Goal: Transaction & Acquisition: Purchase product/service

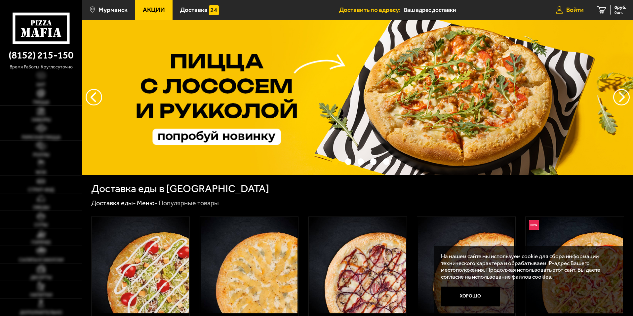
click at [559, 7] on icon at bounding box center [559, 10] width 7 height 8
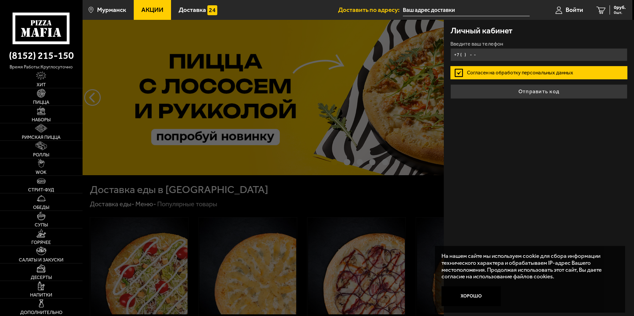
click at [502, 52] on input "+7 ( ) - -" at bounding box center [539, 54] width 177 height 13
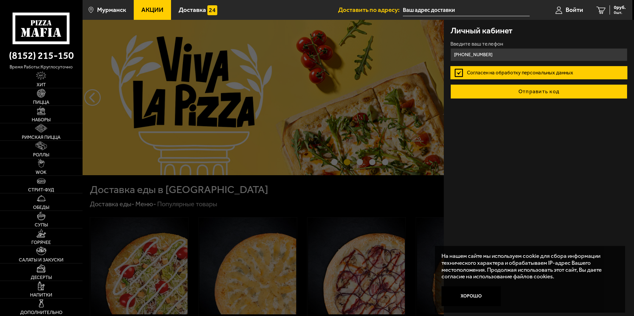
type input "[PHONE_NUMBER]"
click at [542, 93] on button "Отправить код" at bounding box center [539, 91] width 177 height 15
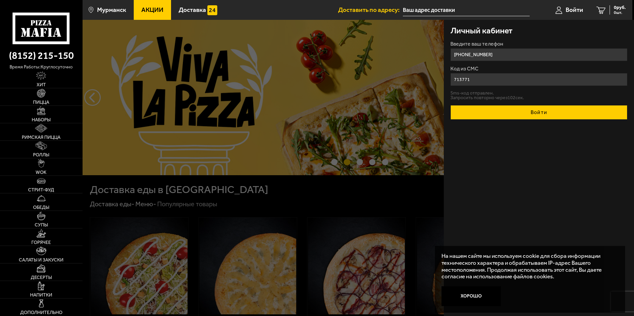
type input "713771"
click at [539, 116] on button "Войти" at bounding box center [539, 112] width 177 height 15
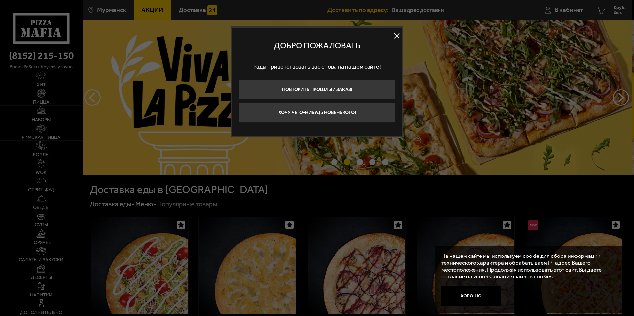
drag, startPoint x: 326, startPoint y: 118, endPoint x: 323, endPoint y: 117, distance: 3.4
click at [326, 118] on button "Хочу чего-нибудь новенького!" at bounding box center [317, 113] width 156 height 20
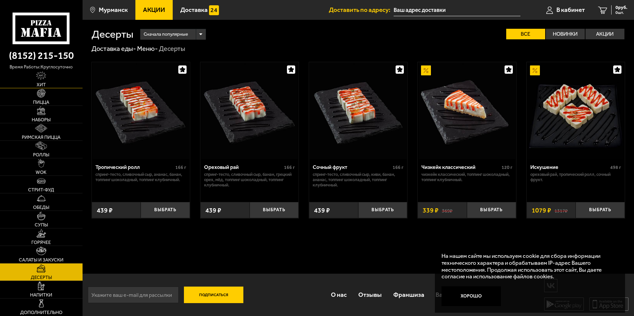
click at [49, 81] on link "Хит" at bounding box center [41, 79] width 83 height 17
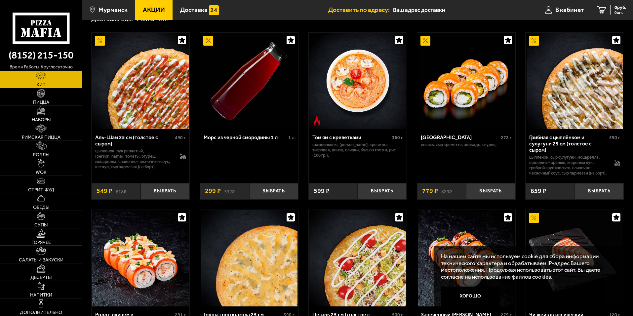
scroll to position [44, 0]
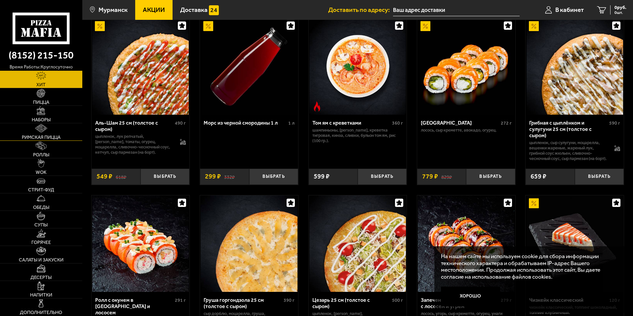
click at [45, 137] on span "Римская пицца" at bounding box center [41, 137] width 39 height 5
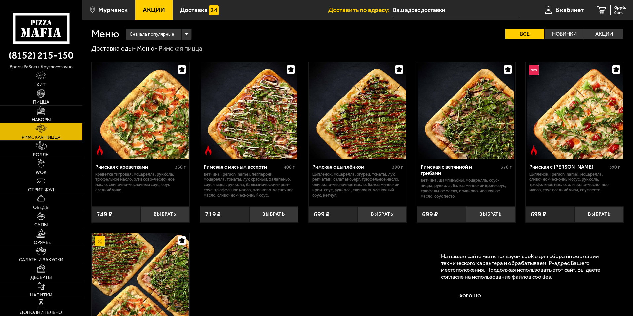
scroll to position [44, 0]
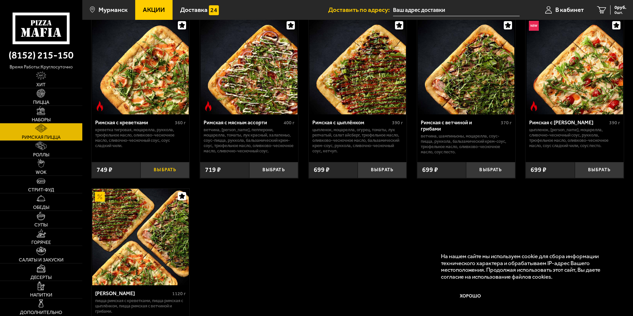
click at [160, 166] on button "Выбрать" at bounding box center [164, 170] width 49 height 16
drag, startPoint x: 46, startPoint y: 94, endPoint x: 54, endPoint y: 119, distance: 27.1
click at [45, 94] on link "Пицца" at bounding box center [41, 96] width 82 height 17
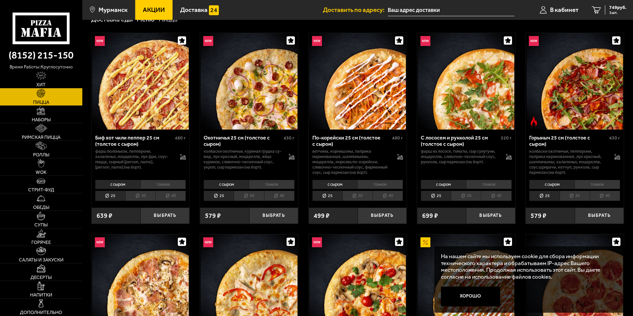
scroll to position [44, 0]
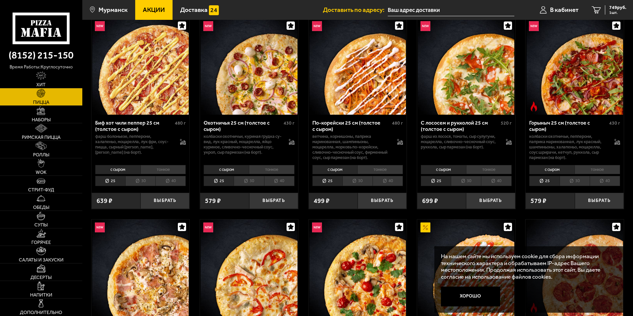
click at [597, 170] on li "тонкое" at bounding box center [597, 169] width 46 height 9
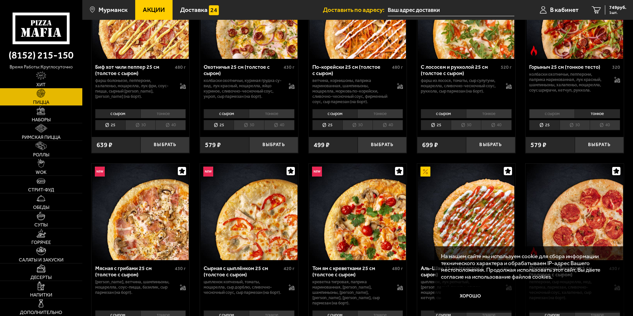
scroll to position [132, 0]
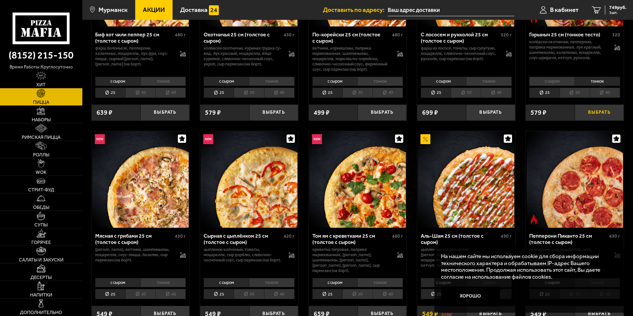
drag, startPoint x: 591, startPoint y: 115, endPoint x: 584, endPoint y: 115, distance: 6.6
click at [591, 115] on button "Выбрать" at bounding box center [599, 112] width 49 height 16
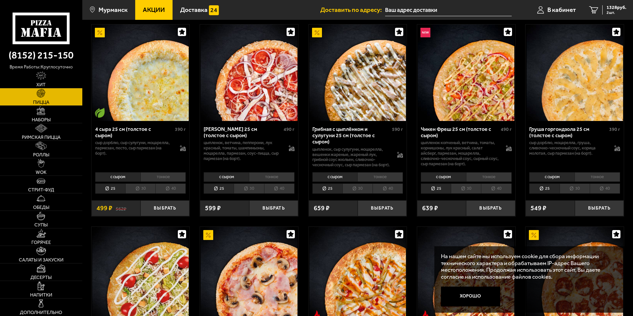
scroll to position [440, 0]
click at [164, 176] on li "тонкое" at bounding box center [163, 176] width 46 height 9
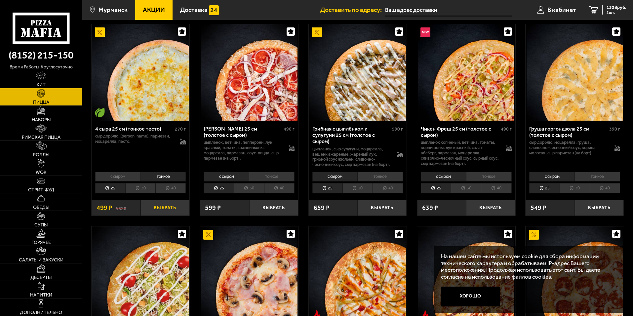
click at [162, 208] on button "Выбрать" at bounding box center [164, 208] width 49 height 16
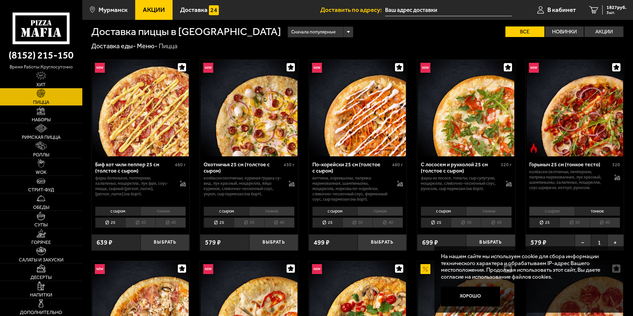
scroll to position [0, 0]
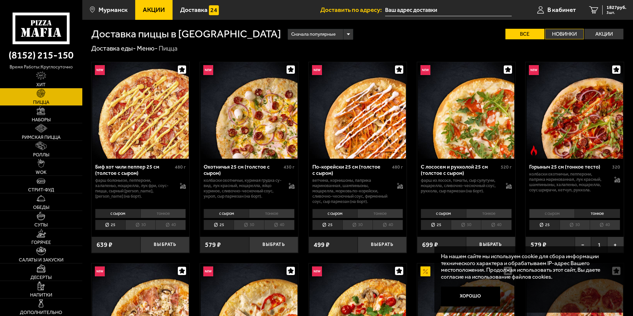
click at [558, 33] on label "Новинки" at bounding box center [564, 34] width 39 height 11
click at [0, 0] on input "Новинки" at bounding box center [0, 0] width 0 height 0
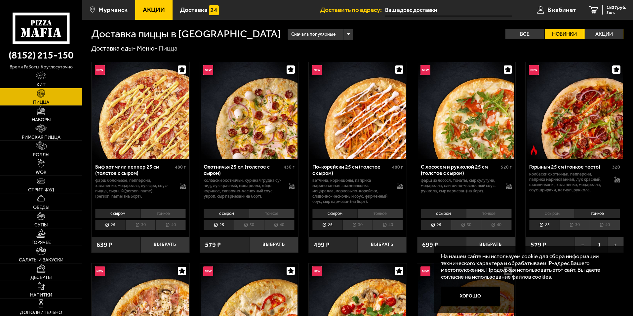
click at [602, 29] on label "Акции" at bounding box center [603, 34] width 39 height 11
click at [0, 0] on input "Акции" at bounding box center [0, 0] width 0 height 0
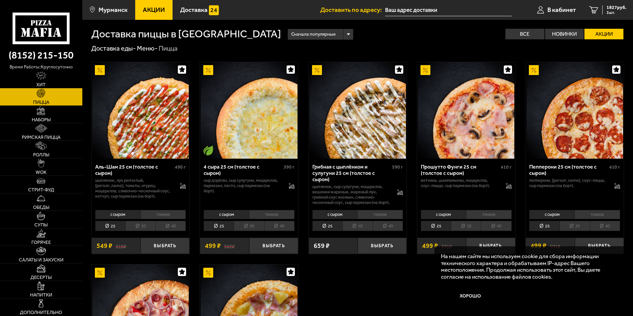
click at [274, 219] on li "тонкое" at bounding box center [272, 214] width 46 height 9
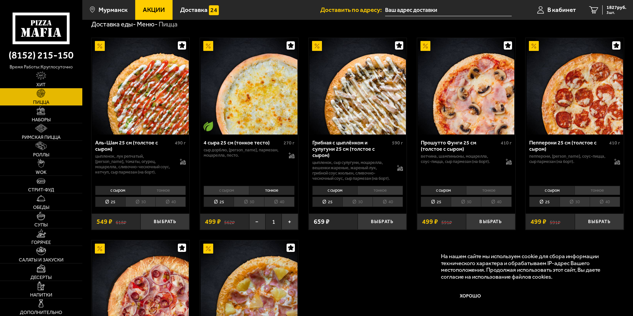
scroll to position [44, 0]
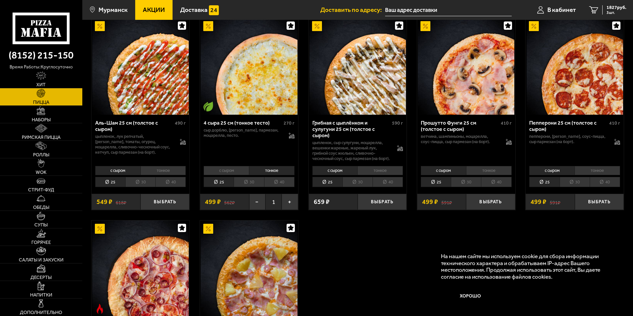
click at [348, 249] on div "Аль-Шам 25 см (толстое с сыром) 490 г цыпленок, лук репчатый, салат айсберг, то…" at bounding box center [357, 214] width 550 height 411
click at [604, 6] on div "1827 руб. 3 шт." at bounding box center [614, 9] width 24 height 9
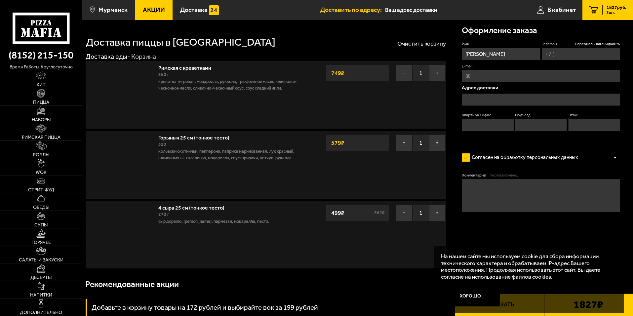
type input "[PHONE_NUMBER]"
type input "[STREET_ADDRESS]"
type input "28"
type input "2"
type input "3"
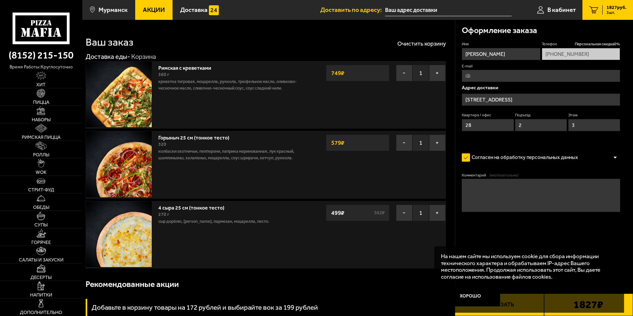
type input "[STREET_ADDRESS]"
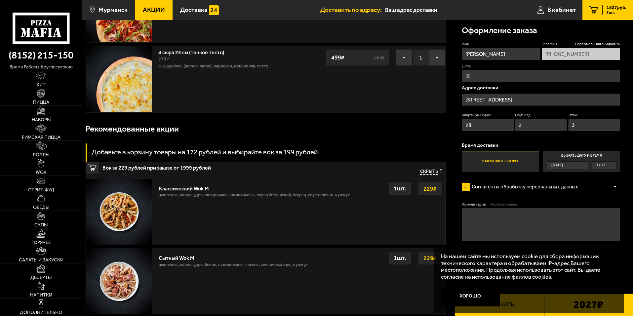
scroll to position [176, 0]
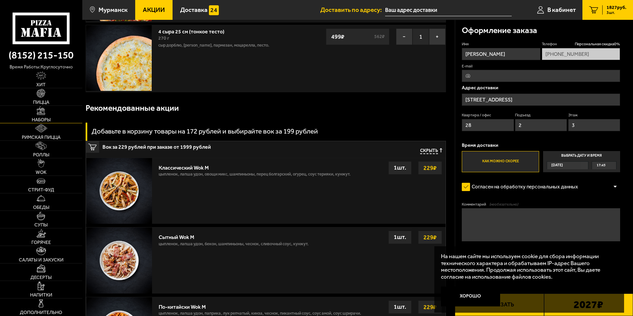
click at [45, 110] on link "Наборы" at bounding box center [41, 114] width 82 height 17
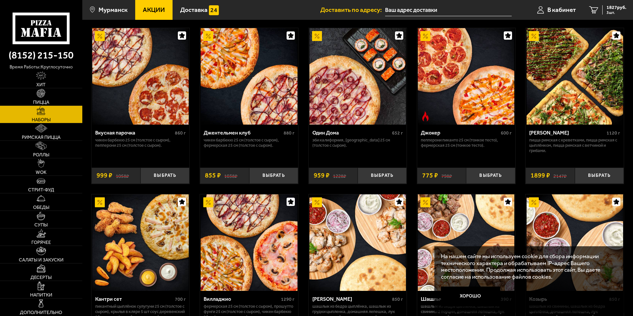
scroll to position [88, 0]
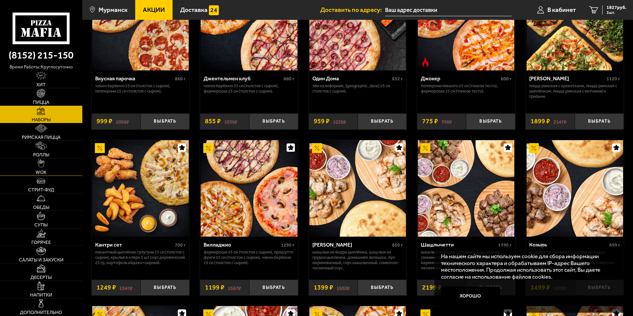
click at [46, 167] on link "WOK" at bounding box center [41, 166] width 82 height 17
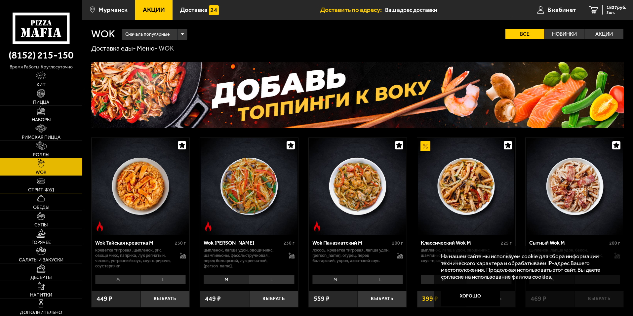
click at [42, 184] on img at bounding box center [41, 180] width 9 height 9
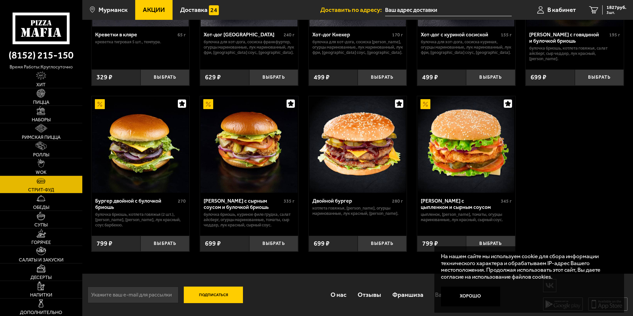
scroll to position [133, 0]
click at [271, 241] on button "Выбрать" at bounding box center [273, 243] width 49 height 16
click at [489, 240] on button "Выбрать" at bounding box center [490, 243] width 49 height 16
click at [255, 243] on button "−" at bounding box center [257, 243] width 16 height 16
click at [380, 242] on button "Выбрать" at bounding box center [381, 243] width 49 height 16
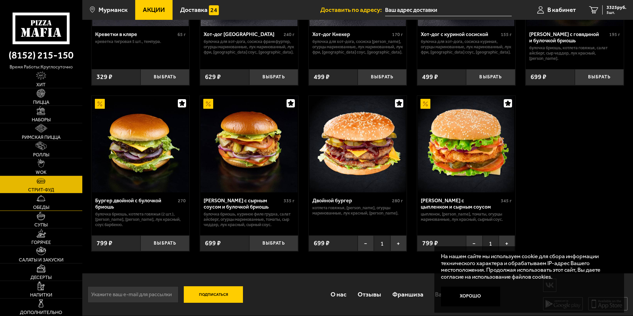
click at [45, 205] on span "Обеды" at bounding box center [41, 207] width 16 height 5
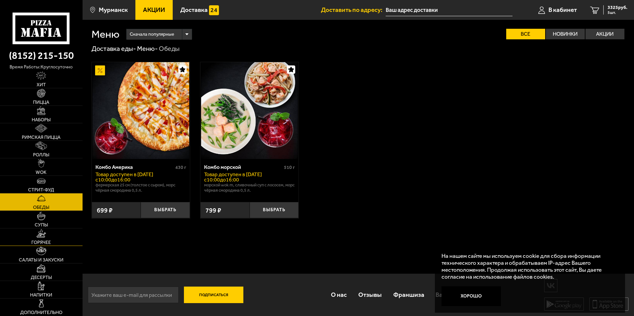
click at [44, 230] on img at bounding box center [41, 233] width 10 height 9
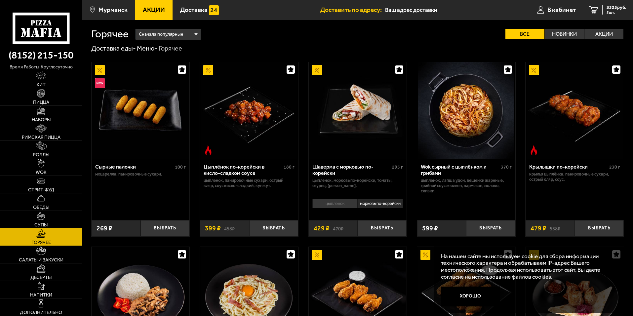
drag, startPoint x: 42, startPoint y: 223, endPoint x: 41, endPoint y: 227, distance: 4.4
click at [41, 223] on span "Супы" at bounding box center [40, 225] width 13 height 5
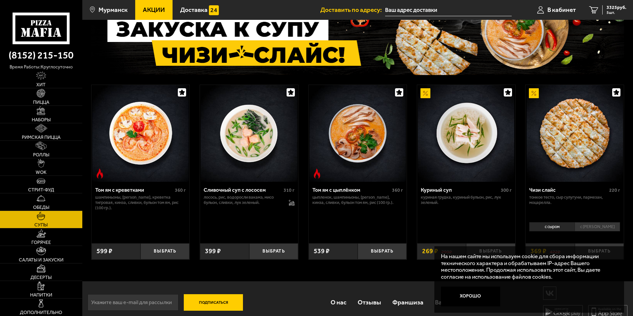
scroll to position [61, 0]
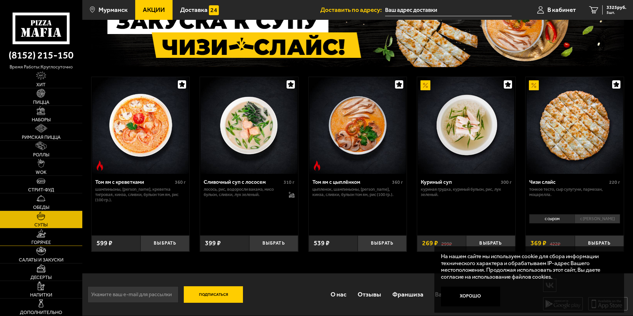
click at [41, 237] on img at bounding box center [41, 233] width 10 height 9
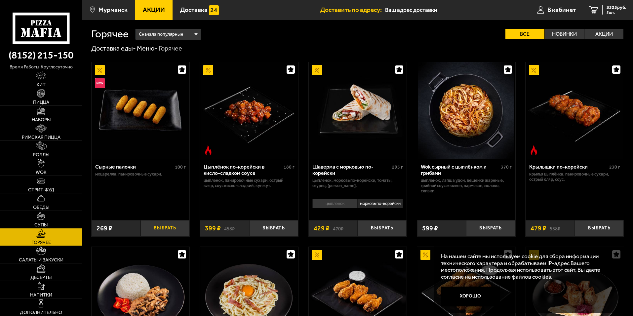
click at [165, 228] on button "Выбрать" at bounding box center [164, 228] width 49 height 16
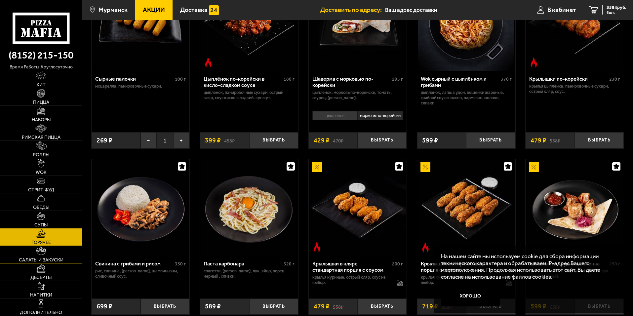
scroll to position [88, 0]
click at [52, 256] on link "Салаты и закуски" at bounding box center [41, 254] width 82 height 17
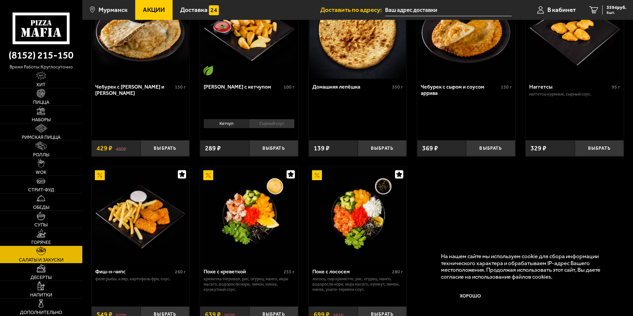
scroll to position [485, 0]
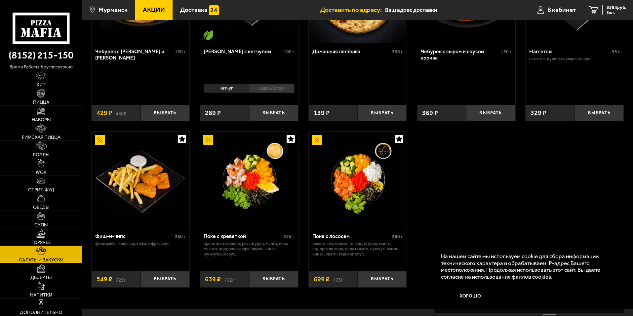
click at [364, 184] on img at bounding box center [357, 179] width 96 height 96
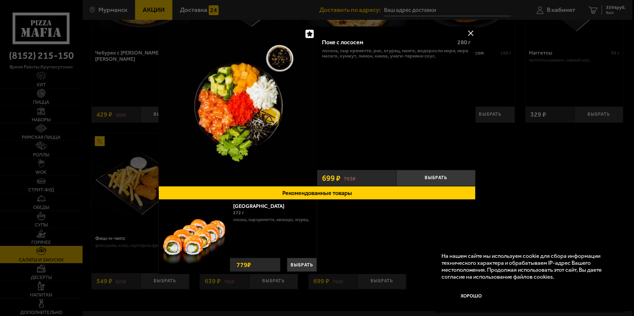
click at [592, 65] on div at bounding box center [317, 158] width 634 height 316
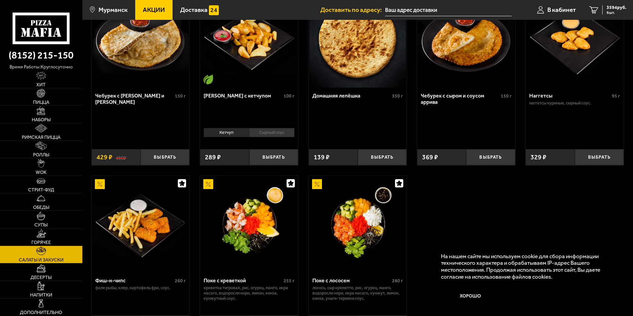
scroll to position [396, 0]
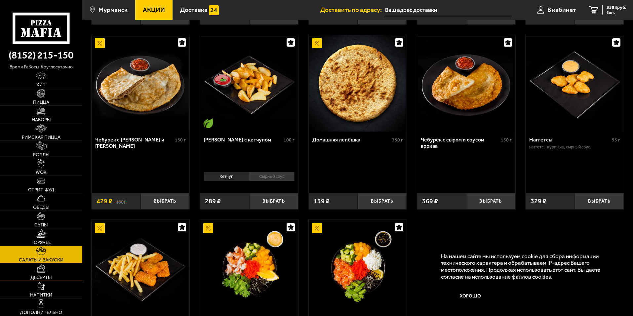
click at [45, 271] on img at bounding box center [41, 268] width 10 height 9
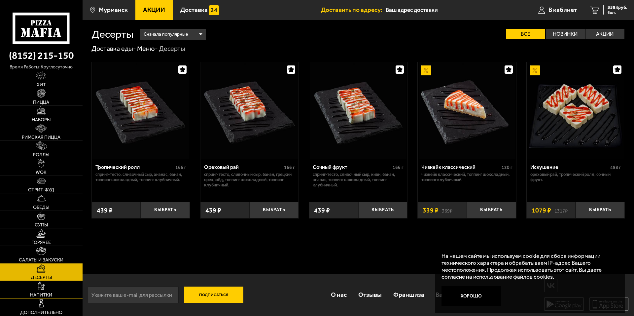
click at [50, 287] on link "Напитки" at bounding box center [41, 289] width 83 height 17
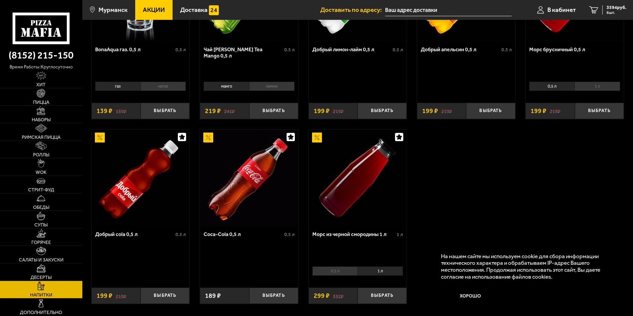
scroll to position [132, 0]
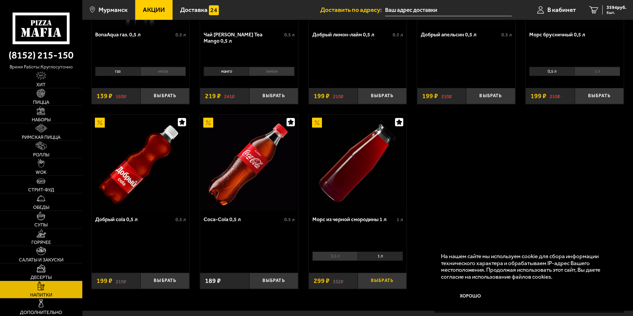
click at [382, 281] on button "Выбрать" at bounding box center [381, 281] width 49 height 16
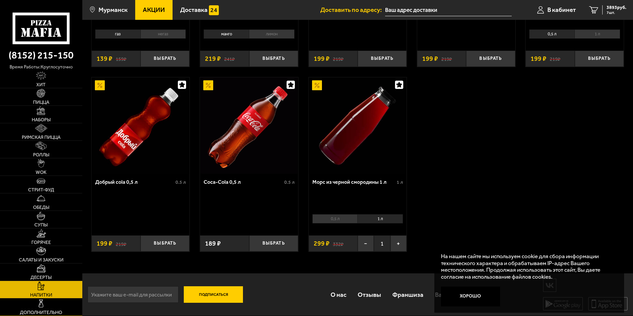
click at [55, 303] on link "Дополнительно" at bounding box center [41, 306] width 82 height 17
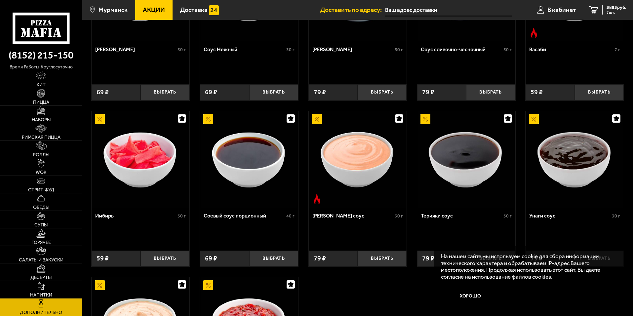
scroll to position [176, 0]
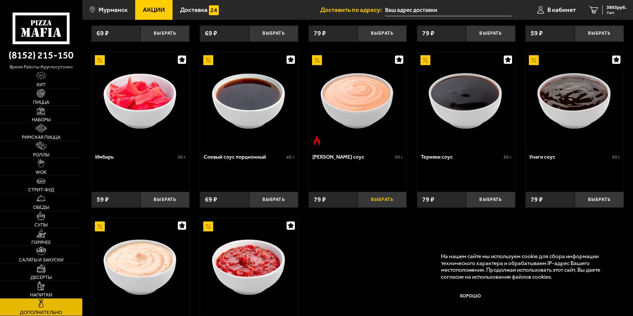
click at [378, 201] on button "Выбрать" at bounding box center [381, 200] width 49 height 16
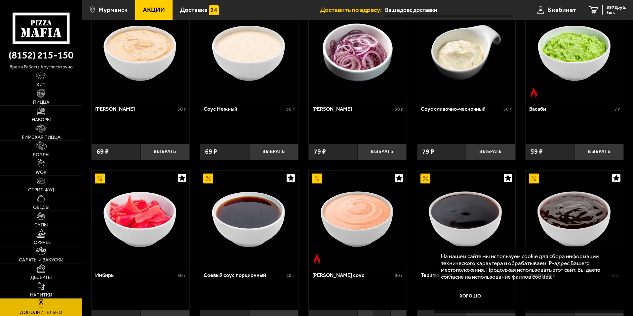
scroll to position [0, 0]
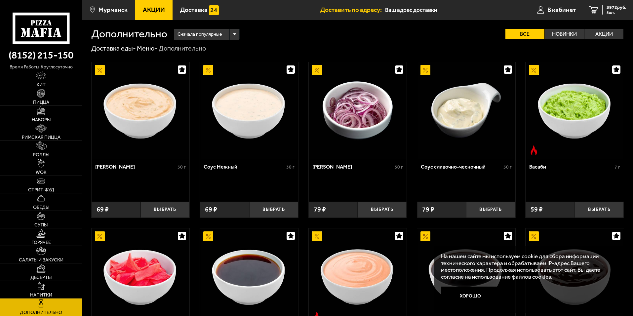
click at [154, 116] on img at bounding box center [140, 110] width 96 height 96
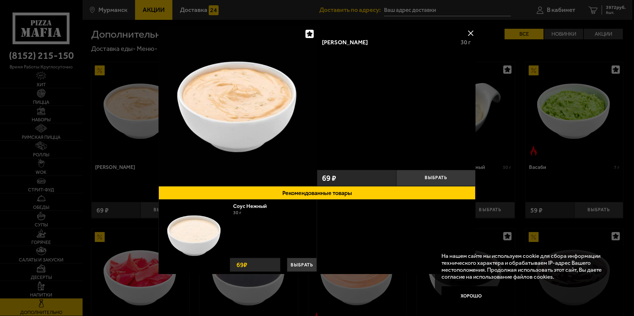
click at [110, 117] on div at bounding box center [317, 158] width 634 height 316
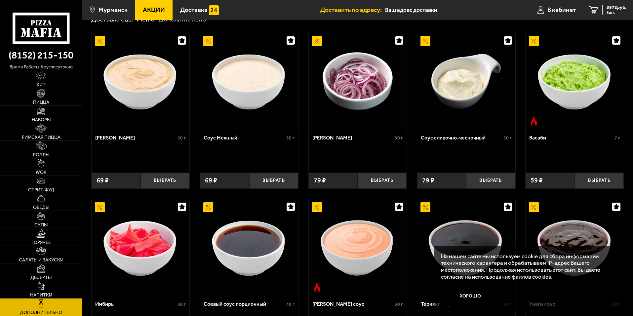
scroll to position [44, 0]
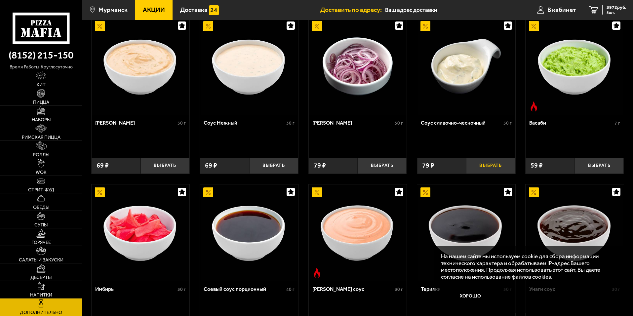
click at [490, 167] on button "Выбрать" at bounding box center [490, 166] width 49 height 16
click at [161, 166] on button "Выбрать" at bounding box center [164, 166] width 49 height 16
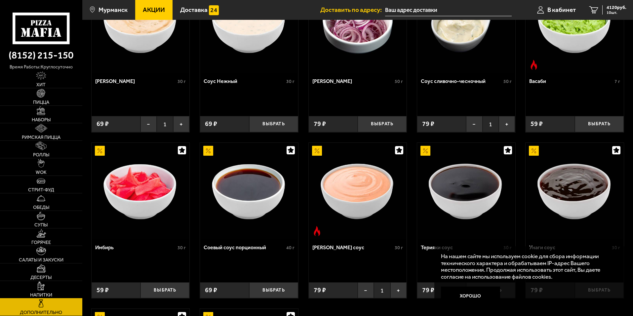
scroll to position [132, 0]
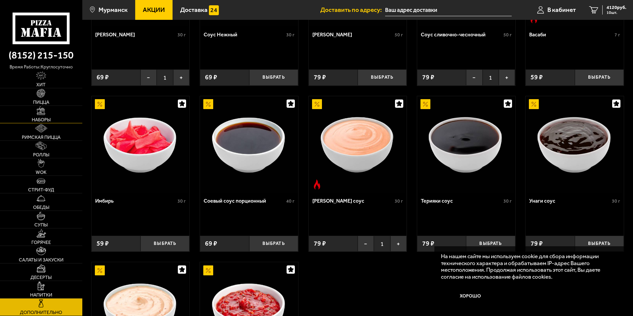
click at [41, 113] on img at bounding box center [41, 110] width 9 height 9
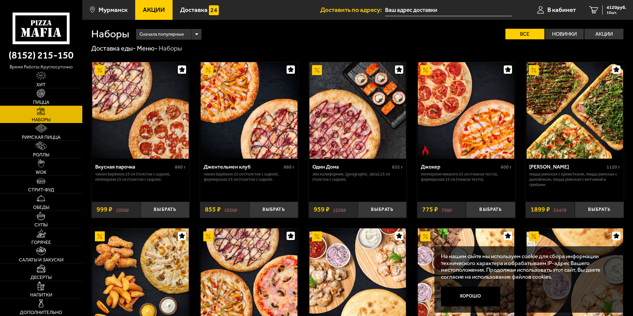
drag, startPoint x: 49, startPoint y: 77, endPoint x: 42, endPoint y: 110, distance: 34.0
click at [48, 77] on link "Хит" at bounding box center [41, 79] width 82 height 17
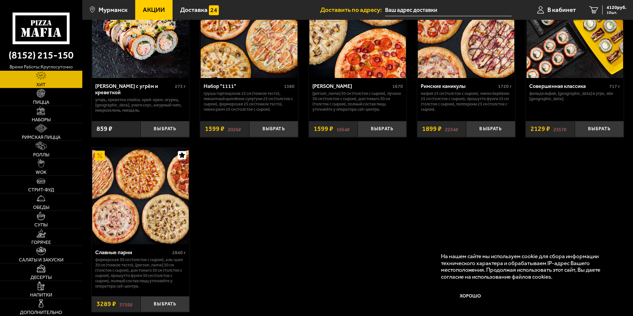
scroll to position [440, 0]
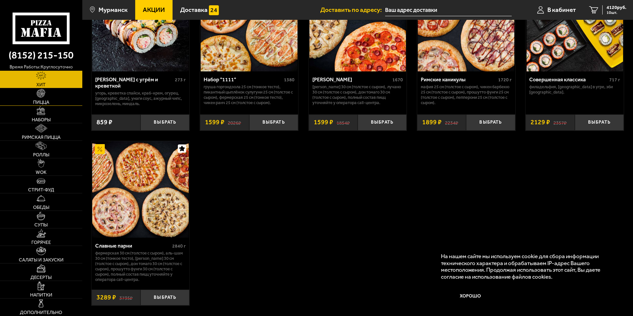
click at [52, 95] on link "Пицца" at bounding box center [41, 96] width 82 height 17
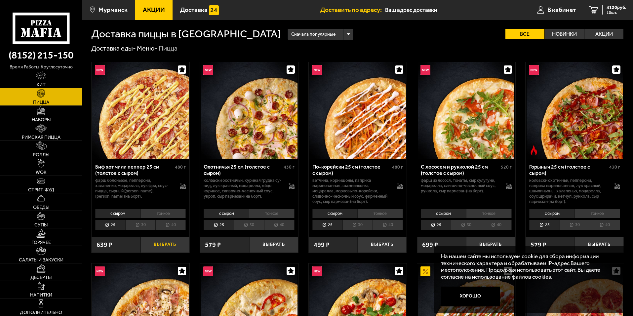
click at [167, 245] on button "Выбрать" at bounding box center [164, 245] width 49 height 16
click at [168, 213] on li "тонкое" at bounding box center [163, 213] width 46 height 9
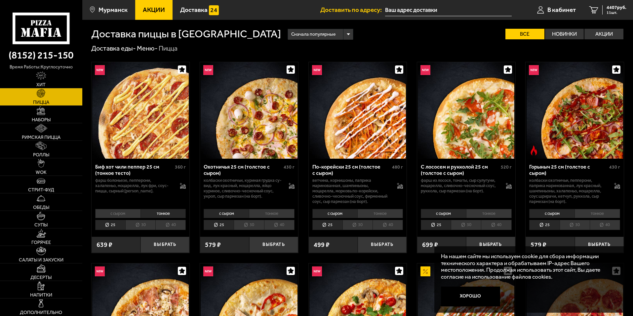
click at [127, 212] on li "с сыром" at bounding box center [117, 213] width 45 height 9
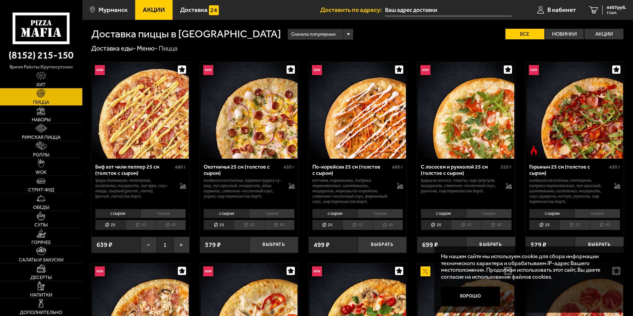
click at [166, 218] on li "тонкое" at bounding box center [163, 213] width 46 height 9
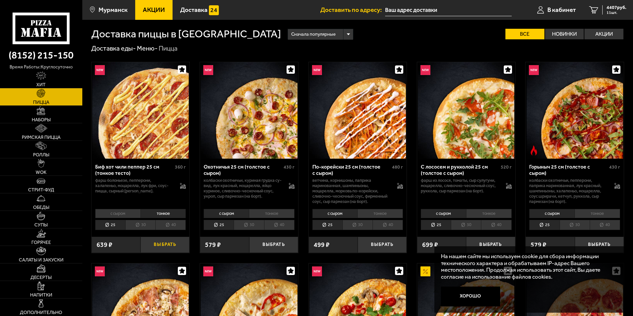
click at [164, 243] on button "Выбрать" at bounding box center [164, 245] width 49 height 16
click at [128, 214] on li "с сыром" at bounding box center [117, 213] width 45 height 9
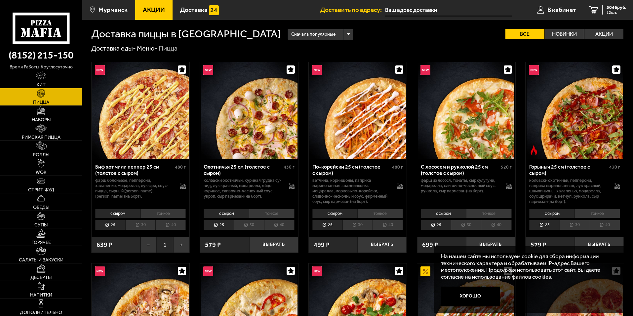
click at [162, 215] on li "тонкое" at bounding box center [163, 213] width 46 height 9
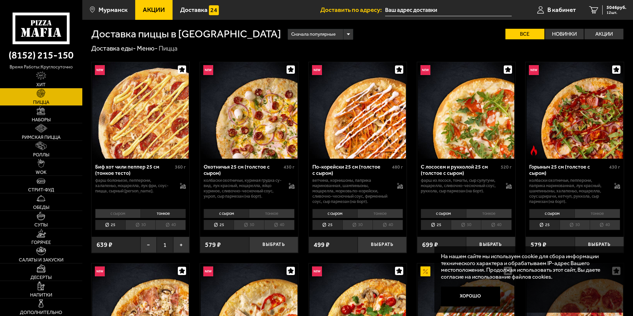
click at [113, 211] on li "с сыром" at bounding box center [117, 213] width 45 height 9
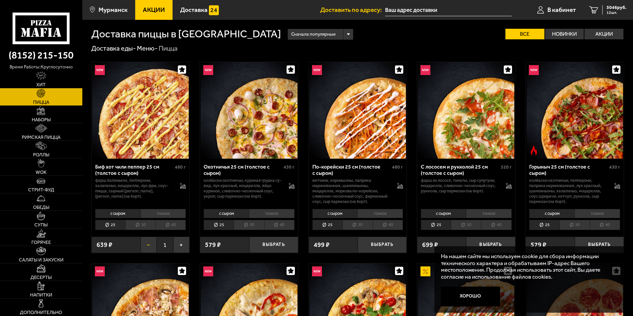
click at [149, 244] on button "−" at bounding box center [148, 245] width 16 height 16
click at [161, 213] on li "тонкое" at bounding box center [163, 213] width 46 height 9
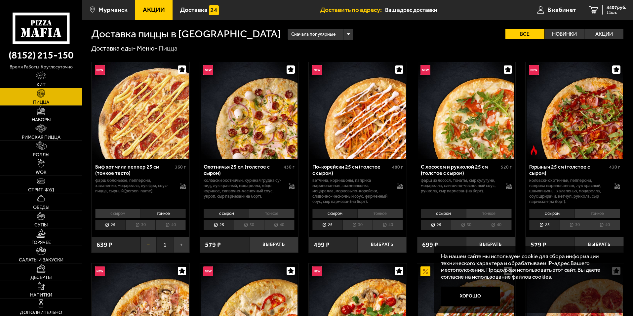
click at [149, 243] on button "−" at bounding box center [148, 245] width 16 height 16
click at [119, 212] on li "с сыром" at bounding box center [117, 213] width 45 height 9
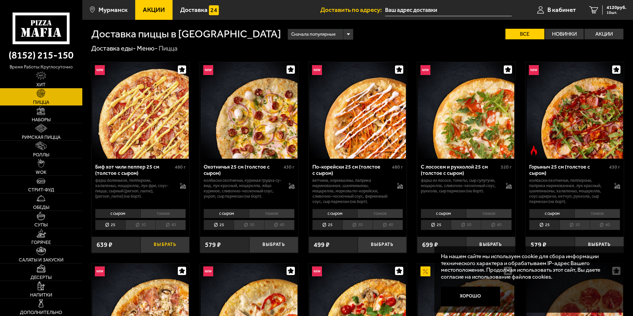
click at [162, 242] on button "Выбрать" at bounding box center [164, 245] width 49 height 16
click at [615, 8] on span "4407 руб." at bounding box center [616, 7] width 20 height 5
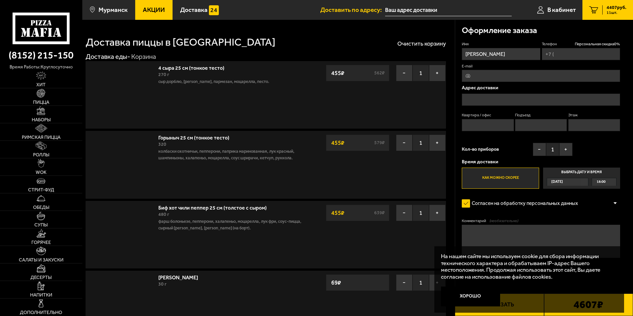
type input "[PHONE_NUMBER]"
type input "[STREET_ADDRESS]"
type input "28"
type input "2"
type input "3"
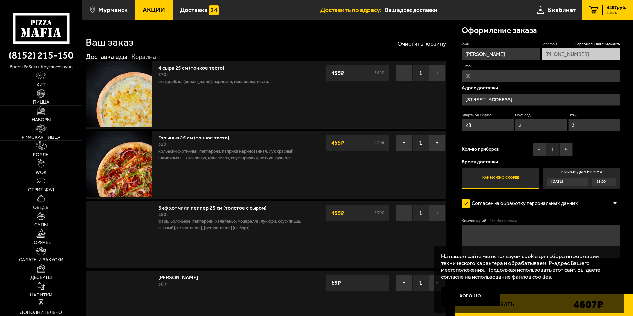
type input "[STREET_ADDRESS]"
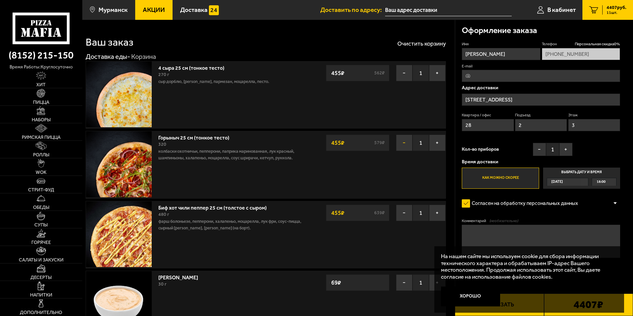
click at [403, 143] on button "−" at bounding box center [404, 142] width 17 height 17
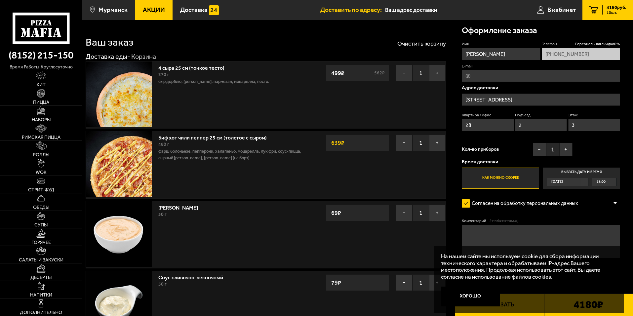
scroll to position [44, 0]
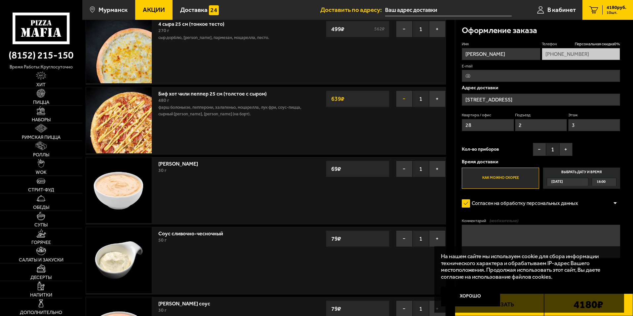
click at [404, 98] on button "−" at bounding box center [404, 99] width 17 height 17
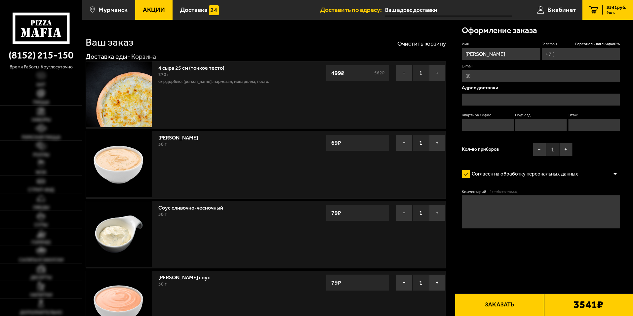
type input "[PHONE_NUMBER]"
type input "[STREET_ADDRESS]"
type input "28"
type input "2"
type input "3"
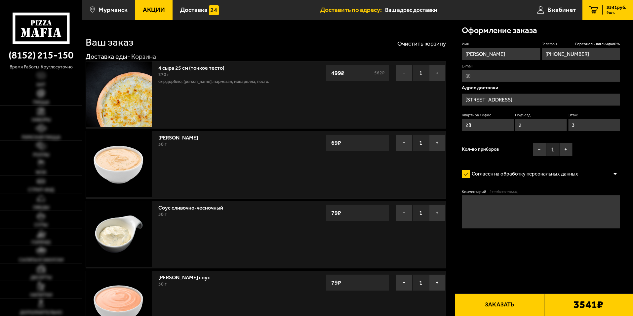
type input "[STREET_ADDRESS]"
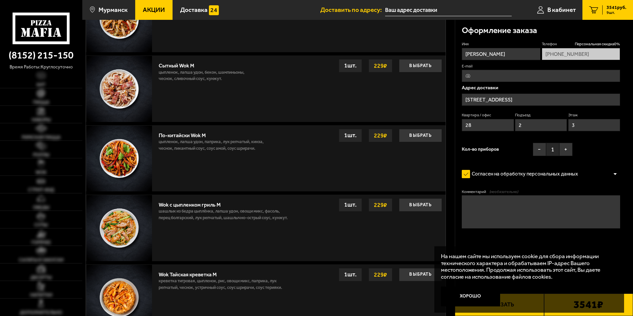
scroll to position [749, 0]
click at [55, 110] on link "Наборы" at bounding box center [41, 114] width 82 height 17
click at [45, 99] on link "Пицца" at bounding box center [41, 96] width 82 height 17
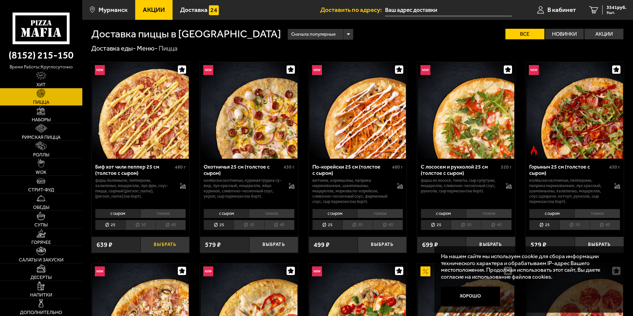
click at [170, 243] on button "Выбрать" at bounding box center [164, 245] width 49 height 16
click at [613, 11] on span "10 шт." at bounding box center [616, 13] width 20 height 4
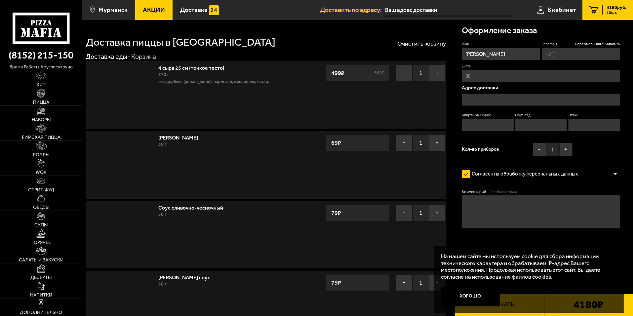
type input "[PHONE_NUMBER]"
type input "[STREET_ADDRESS]"
type input "28"
type input "2"
type input "3"
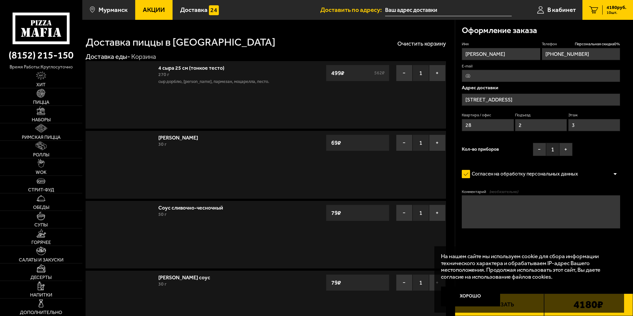
type input "[STREET_ADDRESS]"
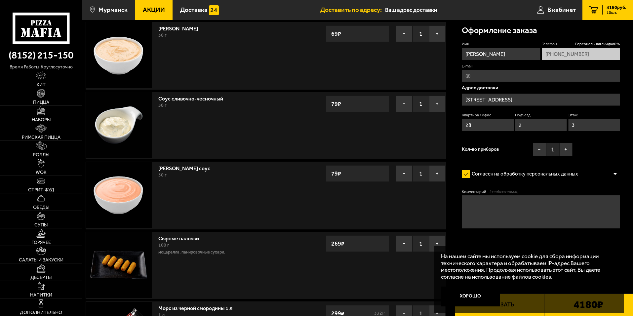
scroll to position [220, 0]
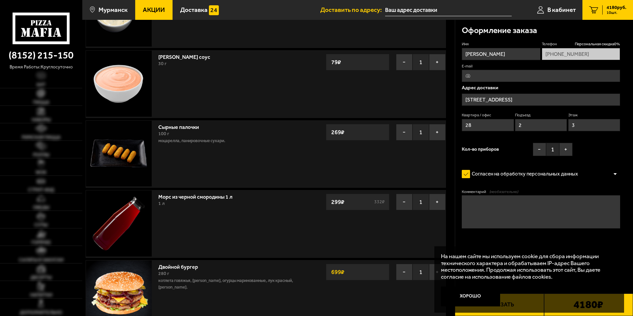
type input "[STREET_ADDRESS]"
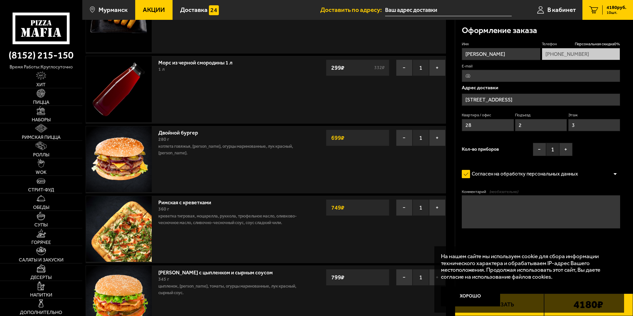
scroll to position [308, 0]
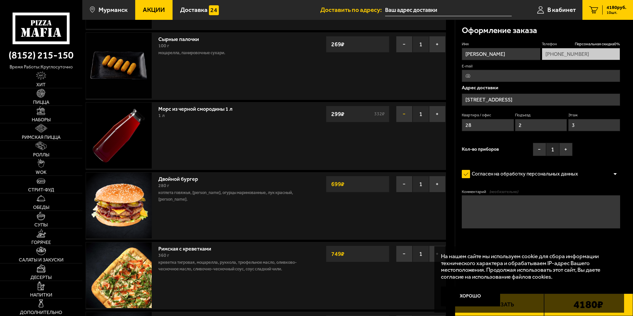
click at [402, 112] on button "−" at bounding box center [404, 114] width 17 height 17
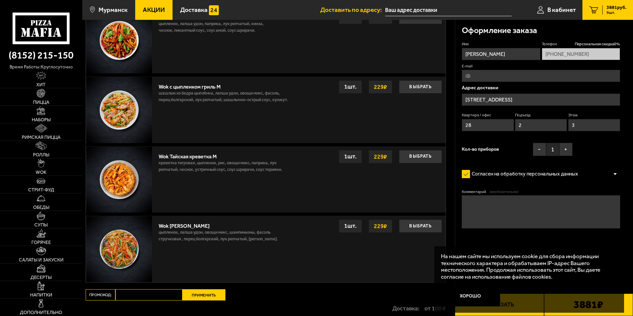
scroll to position [955, 0]
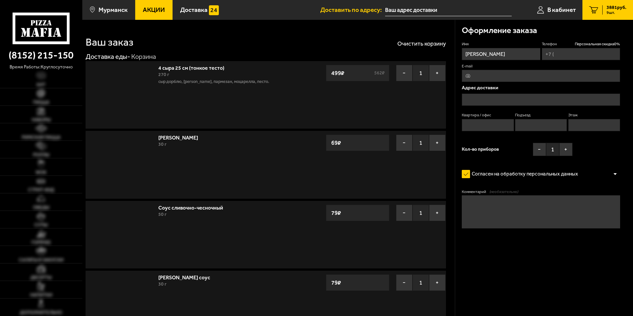
scroll to position [955, 0]
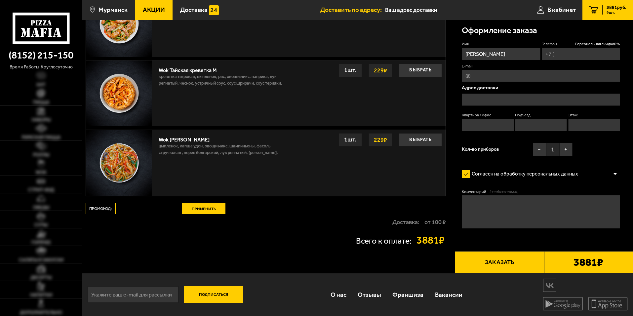
type input "[PHONE_NUMBER]"
type input "[STREET_ADDRESS]"
type input "28"
type input "2"
type input "3"
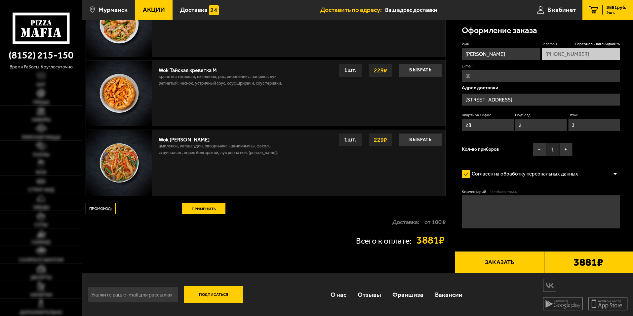
type input "[STREET_ADDRESS]"
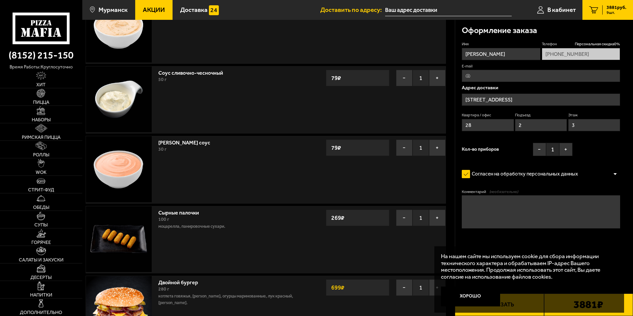
scroll to position [88, 0]
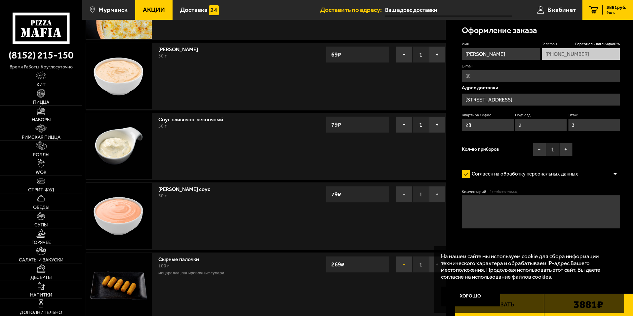
click at [405, 266] on button "−" at bounding box center [404, 264] width 17 height 17
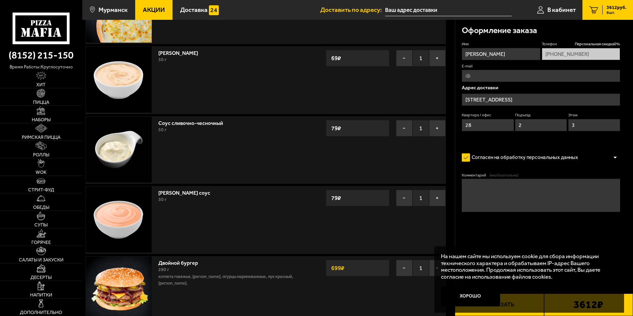
scroll to position [264, 0]
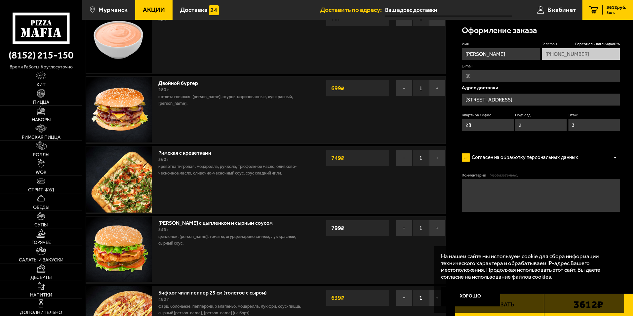
drag, startPoint x: 482, startPoint y: 291, endPoint x: 485, endPoint y: 290, distance: 3.7
click at [481, 292] on button "Хорошо" at bounding box center [470, 296] width 59 height 20
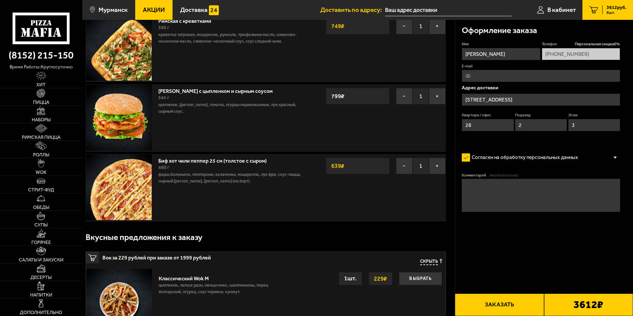
scroll to position [396, 0]
click at [616, 159] on div at bounding box center [615, 157] width 10 height 5
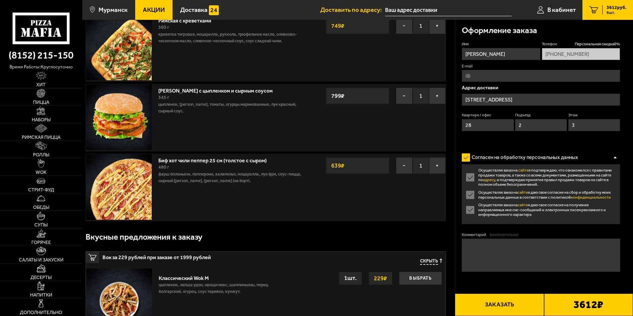
click at [615, 159] on div at bounding box center [615, 157] width 10 height 5
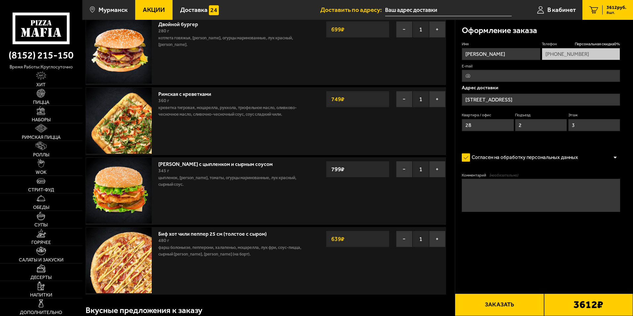
scroll to position [308, 0]
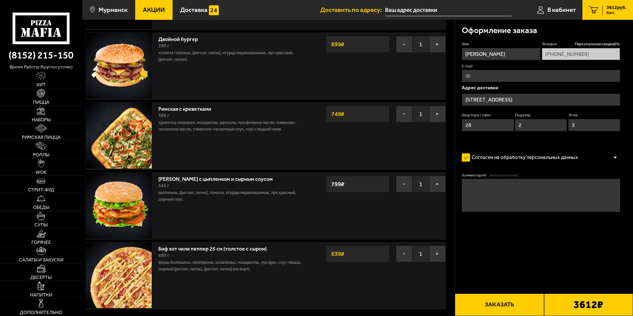
click at [487, 78] on input "E-mail" at bounding box center [541, 76] width 158 height 12
type input "dzhozi1317@mail.ru"
click at [508, 200] on textarea "Комментарий (необязательно)" at bounding box center [541, 195] width 158 height 33
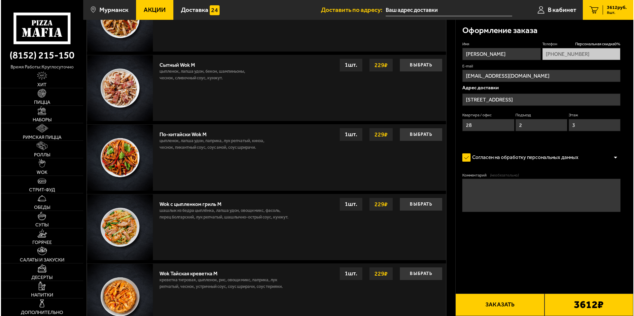
scroll to position [617, 0]
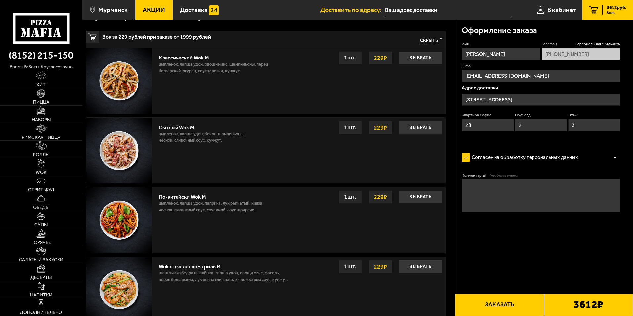
drag, startPoint x: 497, startPoint y: 198, endPoint x: 497, endPoint y: 202, distance: 4.0
click at [496, 199] on textarea "Комментарий (необязательно)" at bounding box center [541, 195] width 158 height 33
click at [495, 302] on button "Заказать" at bounding box center [499, 304] width 89 height 22
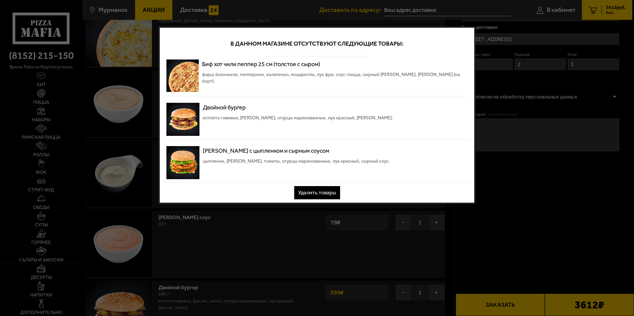
scroll to position [0, 0]
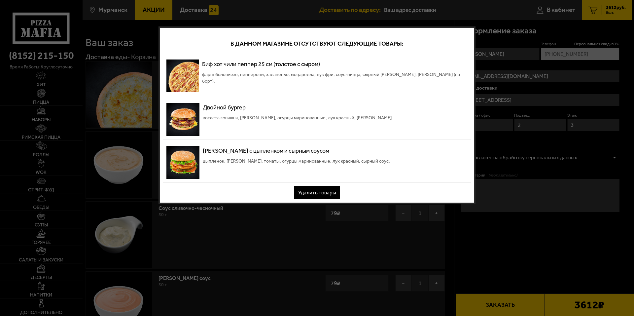
drag, startPoint x: 496, startPoint y: 225, endPoint x: 400, endPoint y: 195, distance: 99.9
click at [493, 224] on div at bounding box center [317, 158] width 634 height 316
click at [463, 196] on div "В данном магазине отсутствуют следующие товары: Биф хот чили пеппер 25 см (толс…" at bounding box center [317, 114] width 317 height 177
